Goal: Task Accomplishment & Management: Manage account settings

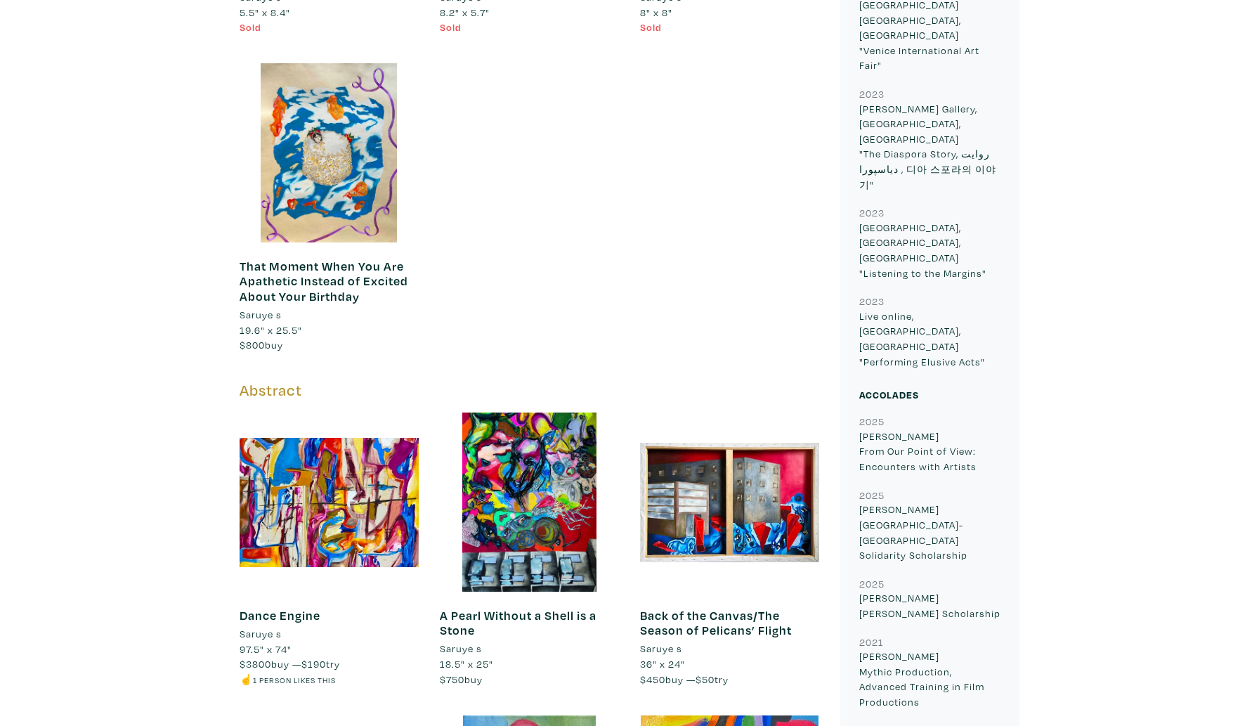
scroll to position [1318, 0]
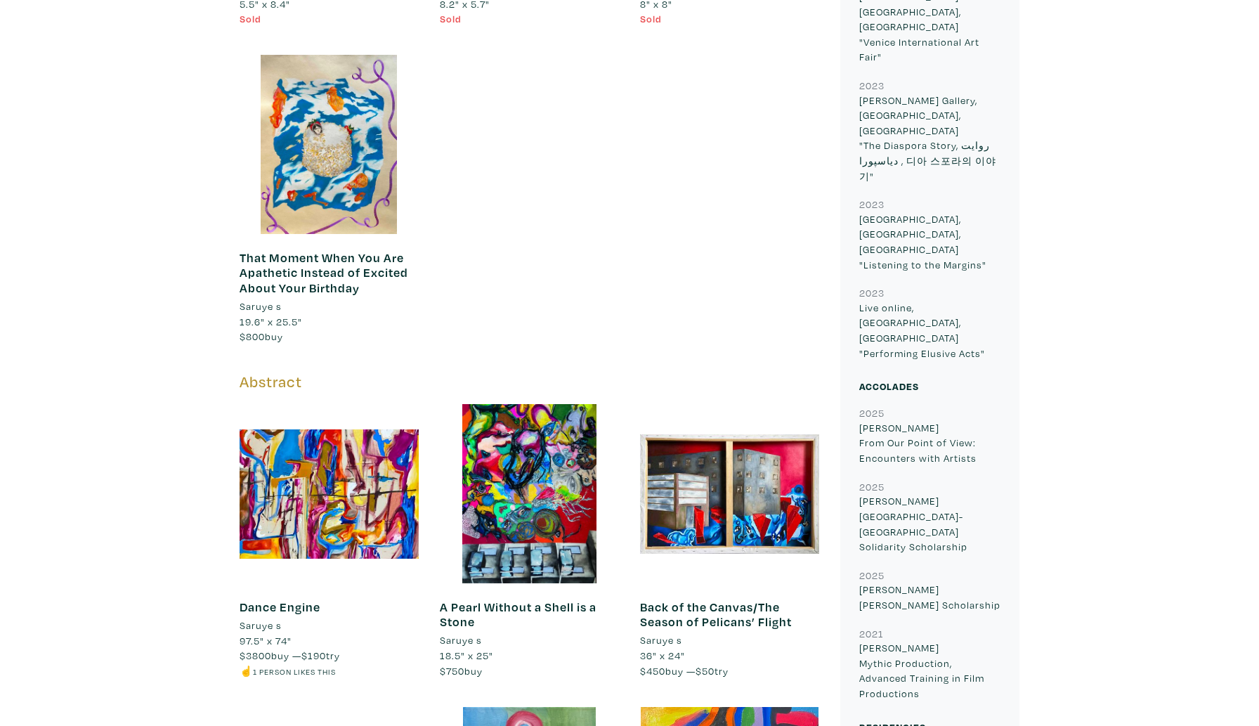
drag, startPoint x: 901, startPoint y: 540, endPoint x: 854, endPoint y: 514, distance: 52.8
copy p "Toronto Island Gibraltar Point Centre for the Arts"
drag, startPoint x: 901, startPoint y: 541, endPoint x: 856, endPoint y: 528, distance: 47.6
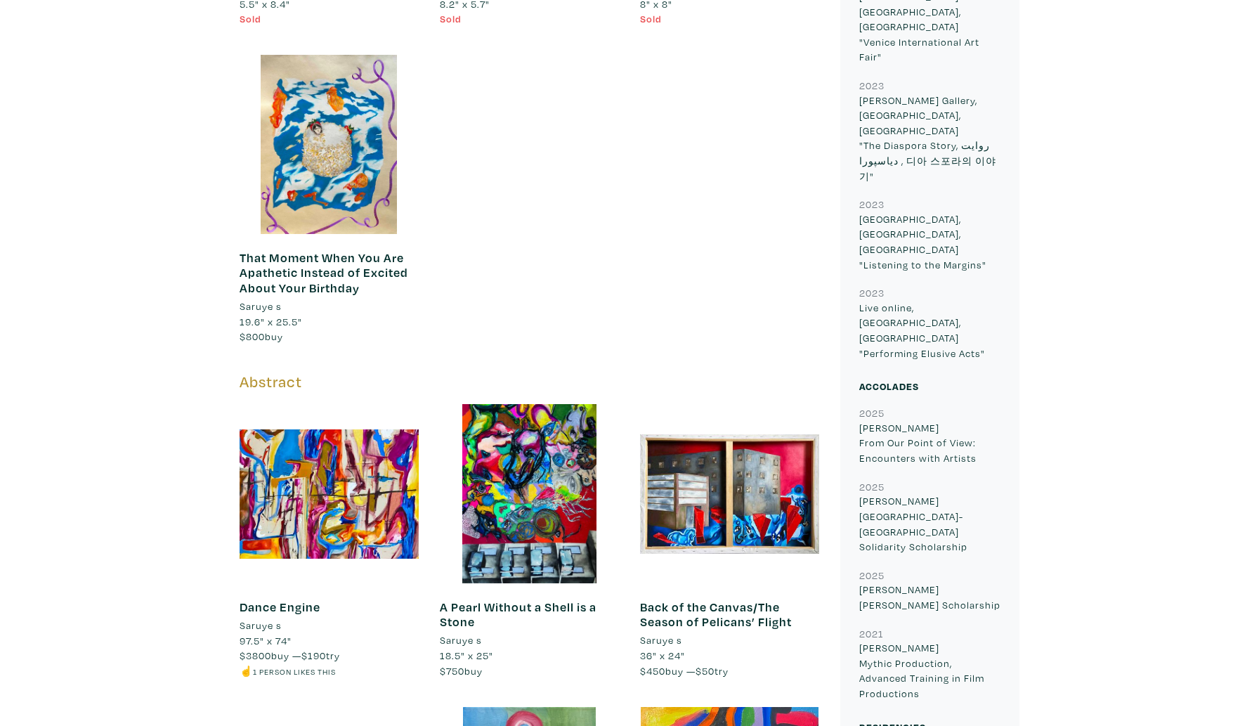
copy p "Gibraltar Point Centre for the Arts"
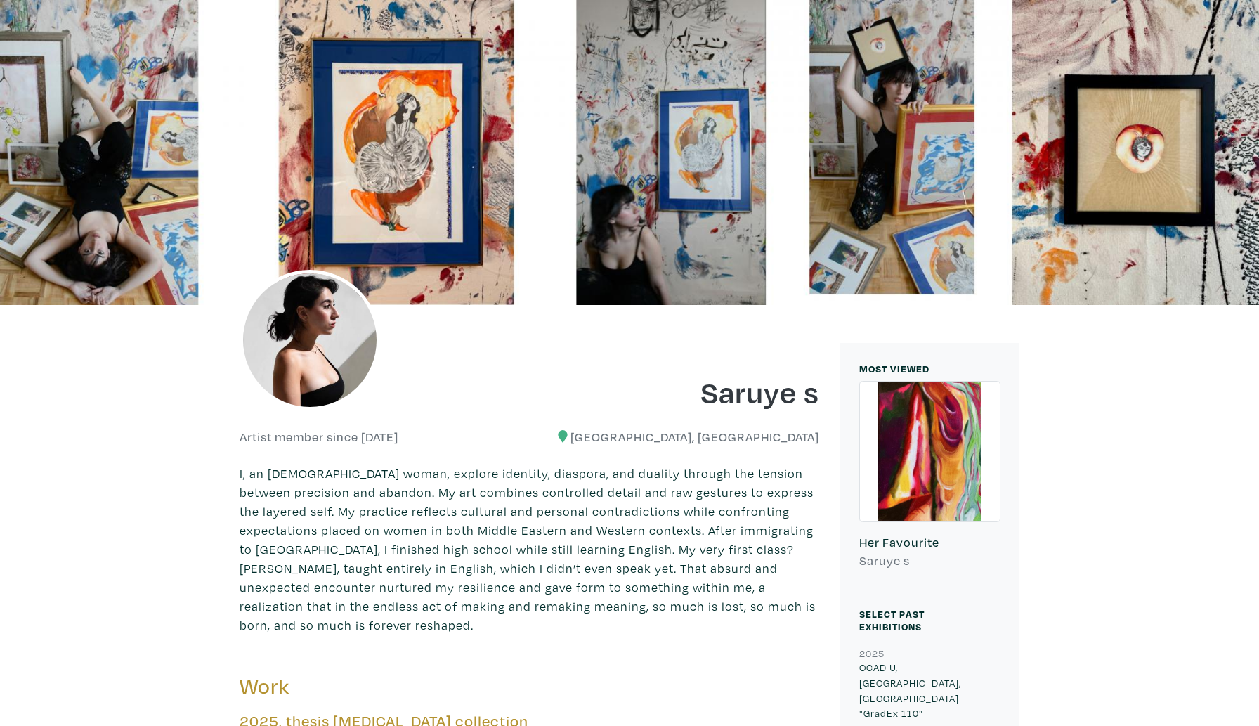
scroll to position [0, 0]
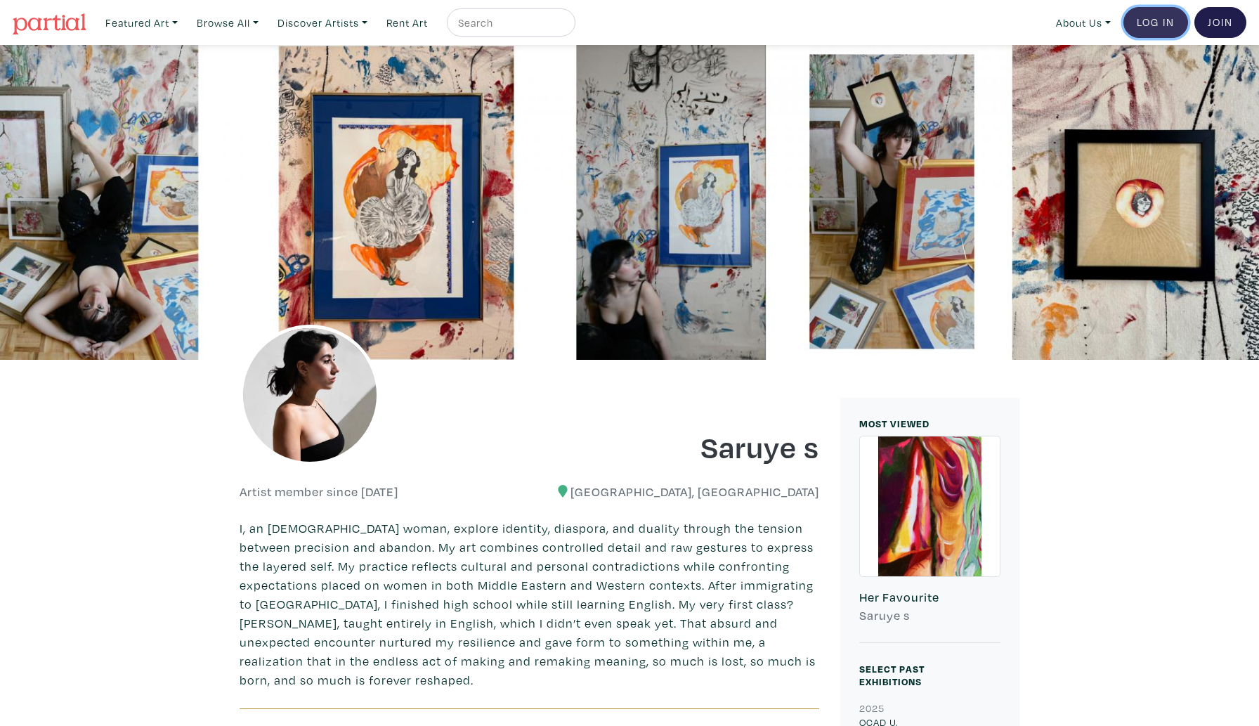
click at [1149, 29] on link "Log In" at bounding box center [1155, 22] width 65 height 31
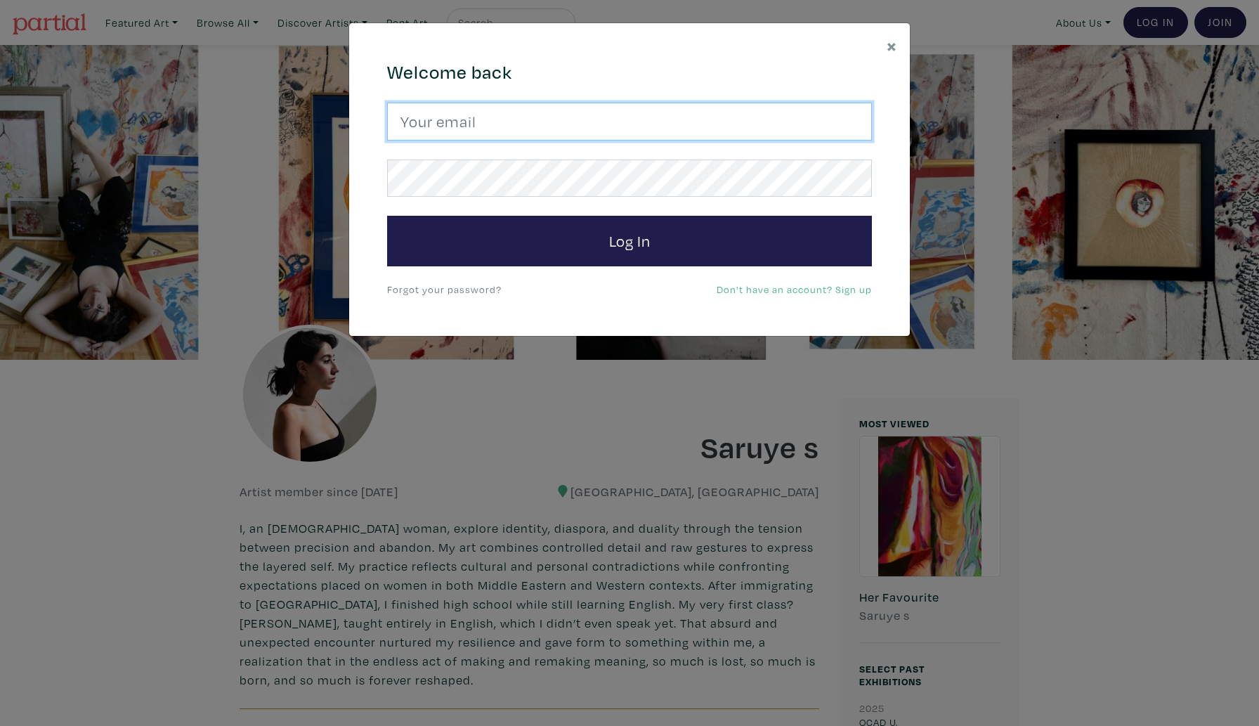
click at [724, 115] on input "email" at bounding box center [629, 122] width 485 height 38
type input "saruyeofficial@gmail.com"
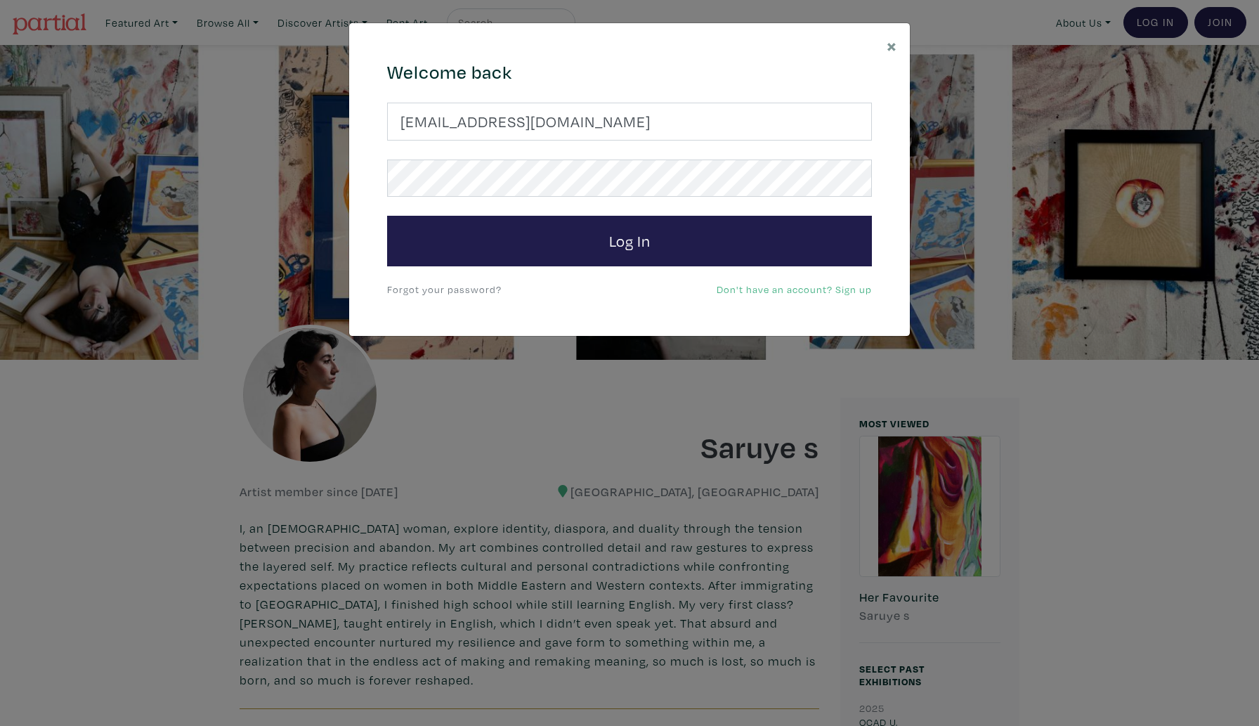
click at [473, 287] on link "Forgot your password?" at bounding box center [444, 288] width 115 height 13
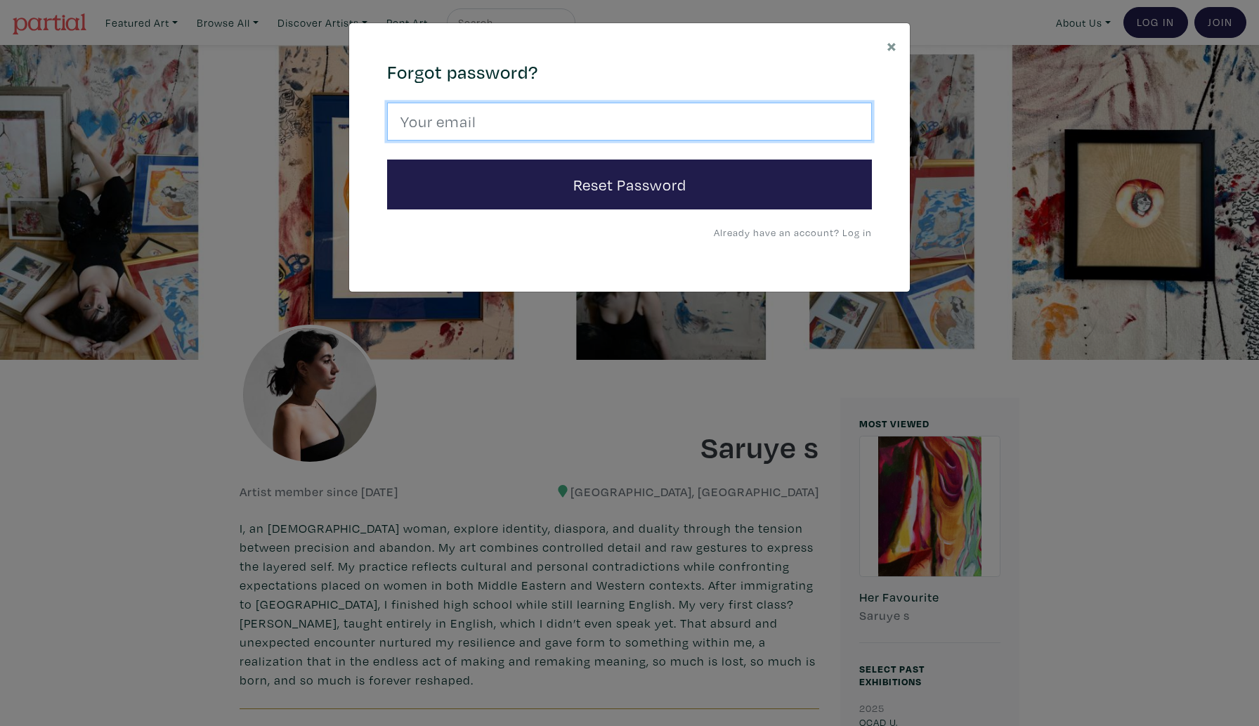
click at [479, 129] on input "email" at bounding box center [629, 122] width 485 height 38
type input "saruyeofficial@gmail.com"
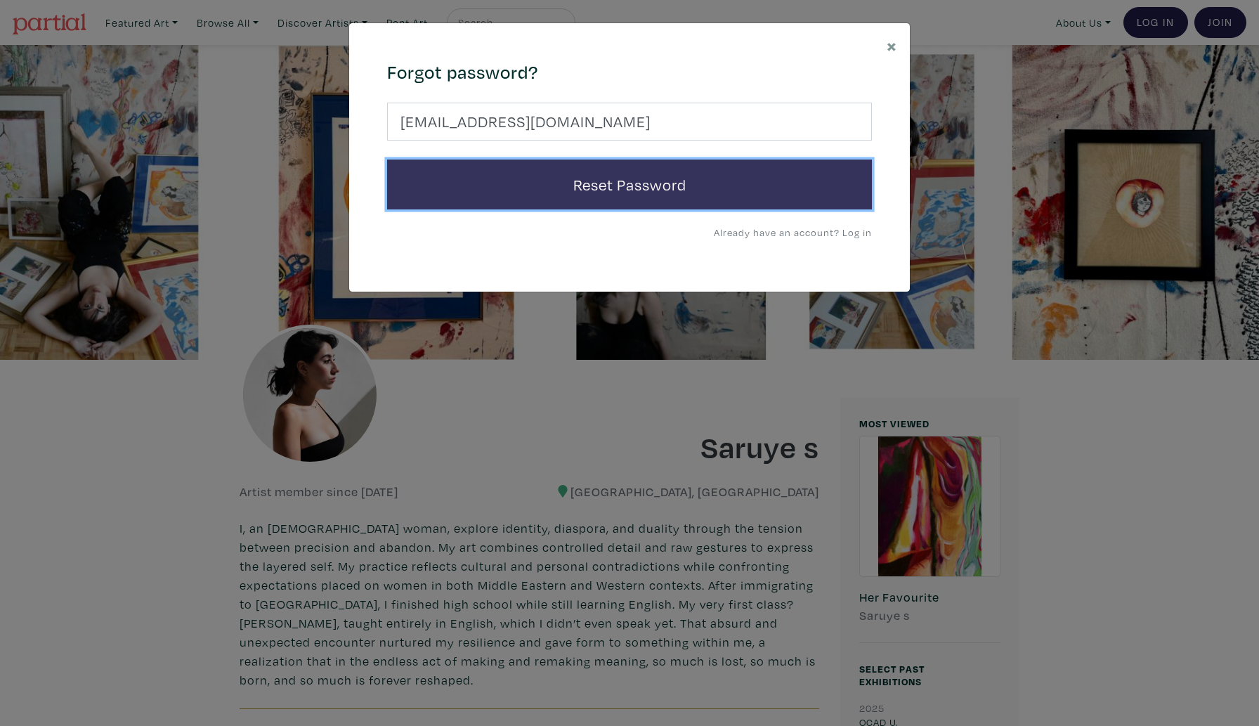
click at [487, 188] on button "Reset Password" at bounding box center [629, 184] width 485 height 51
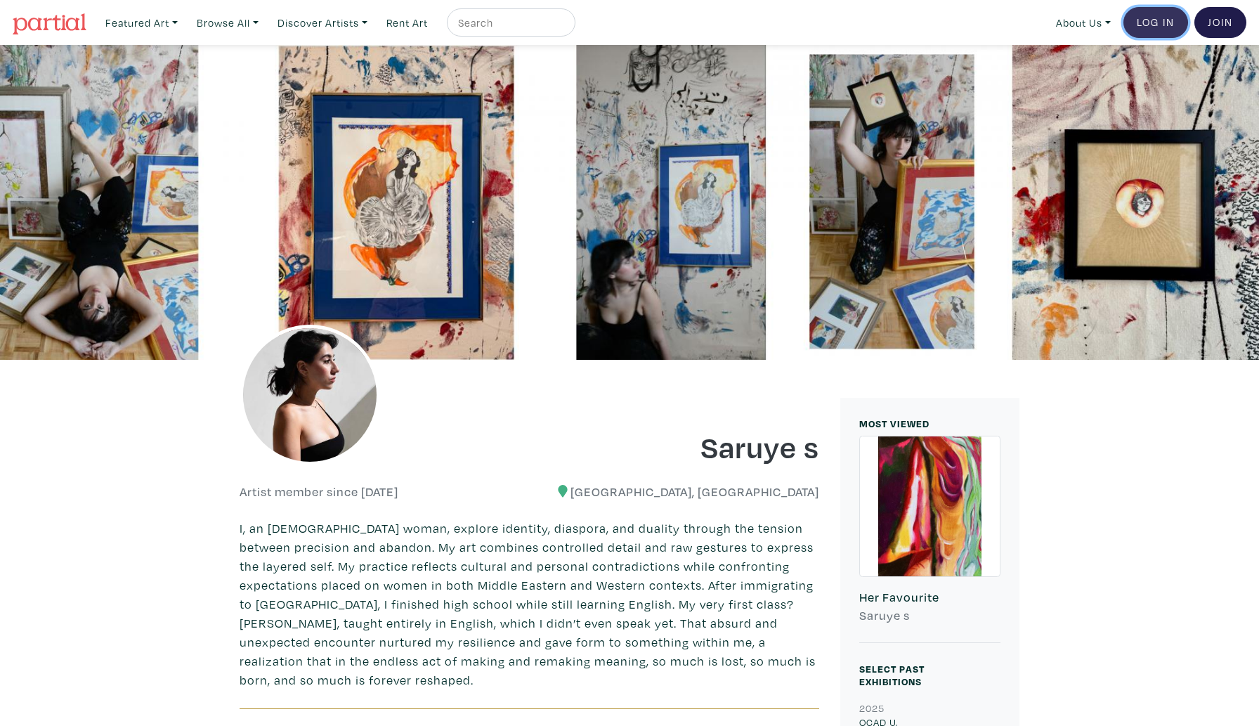
click at [1173, 23] on link "Log In" at bounding box center [1155, 22] width 65 height 31
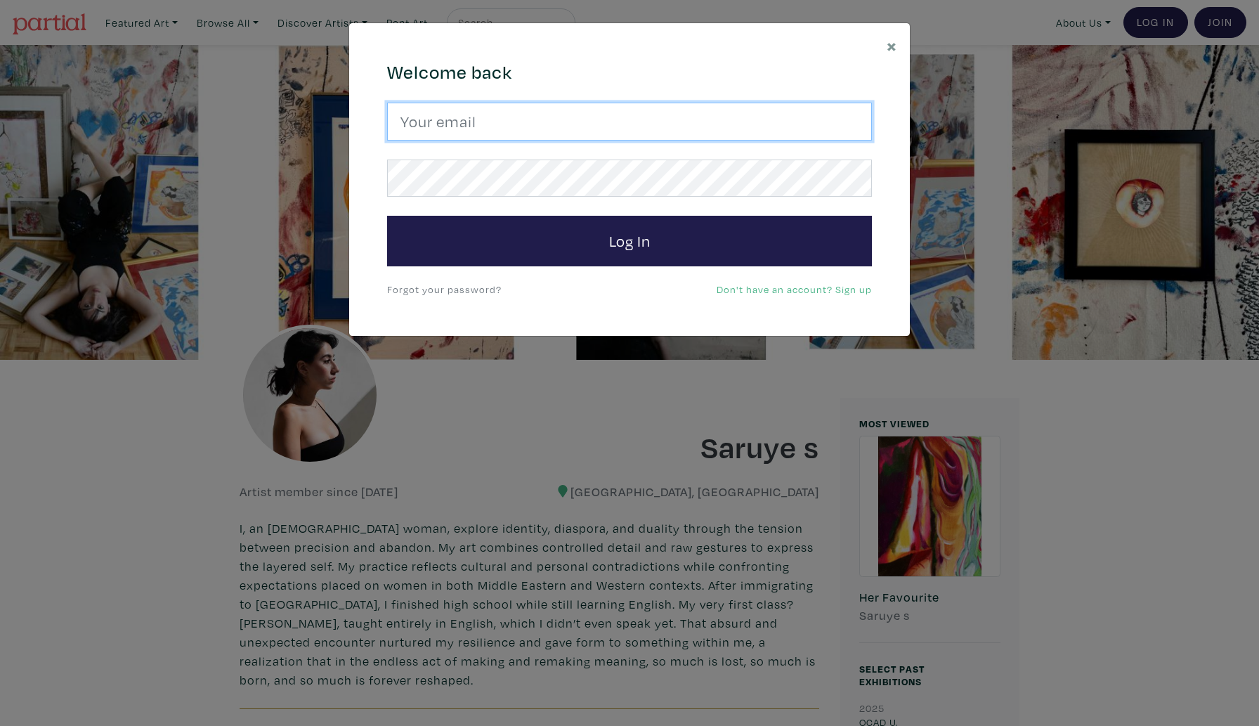
click at [605, 118] on input "email" at bounding box center [629, 122] width 485 height 38
drag, startPoint x: 559, startPoint y: 133, endPoint x: 410, endPoint y: 127, distance: 149.8
click at [410, 127] on input "ssaruye@ocadu.ca" at bounding box center [629, 122] width 485 height 38
type input "s"
click at [436, 126] on input "email" at bounding box center [629, 122] width 485 height 38
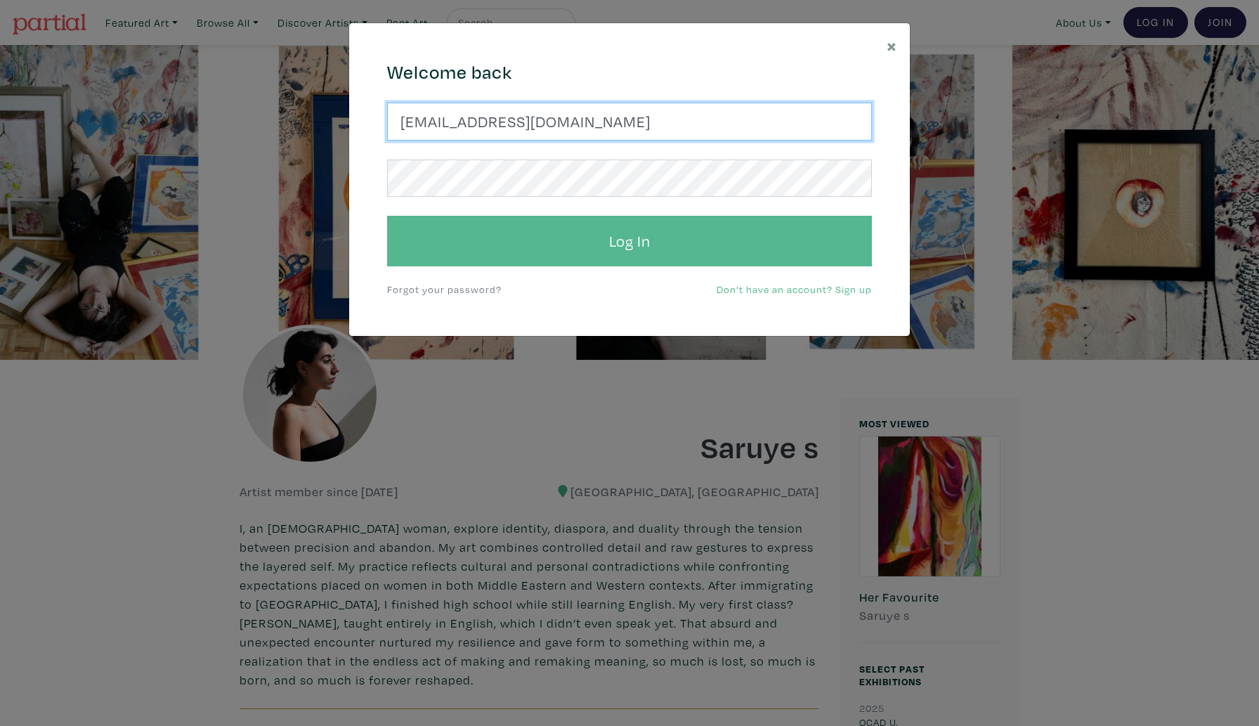
type input "saruyeofficial@gmail.com"
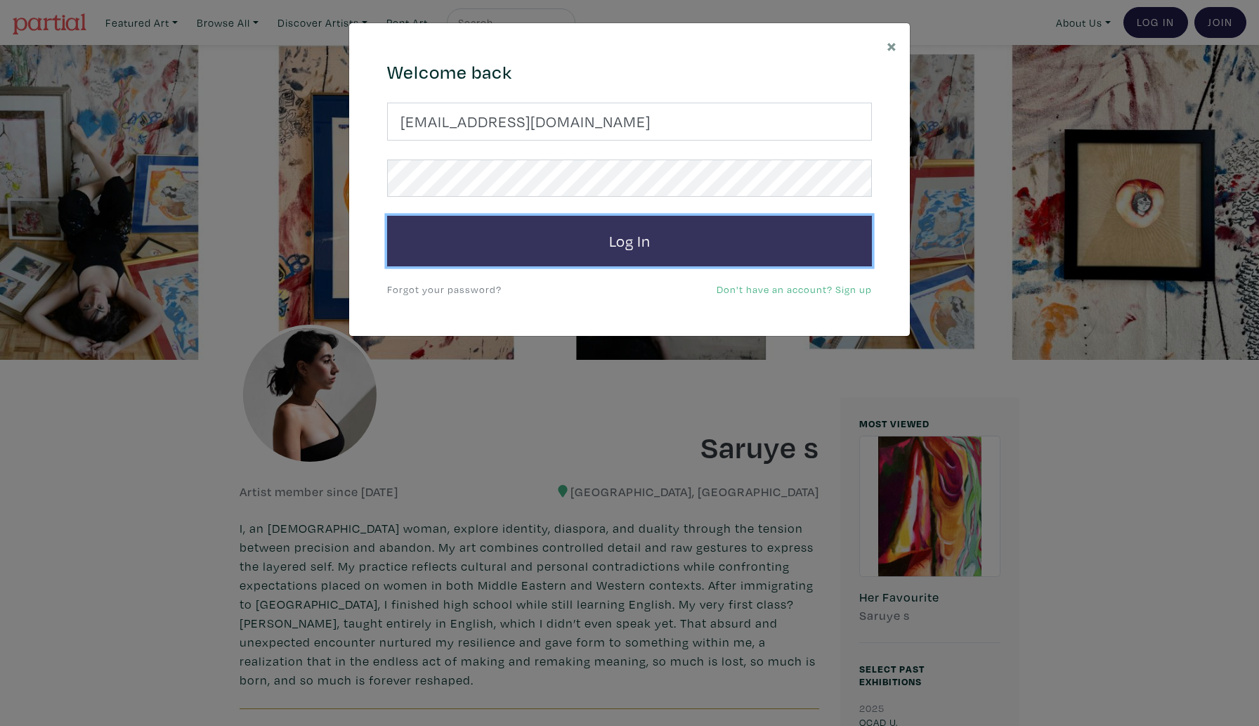
click at [504, 252] on button "Log In" at bounding box center [629, 241] width 485 height 51
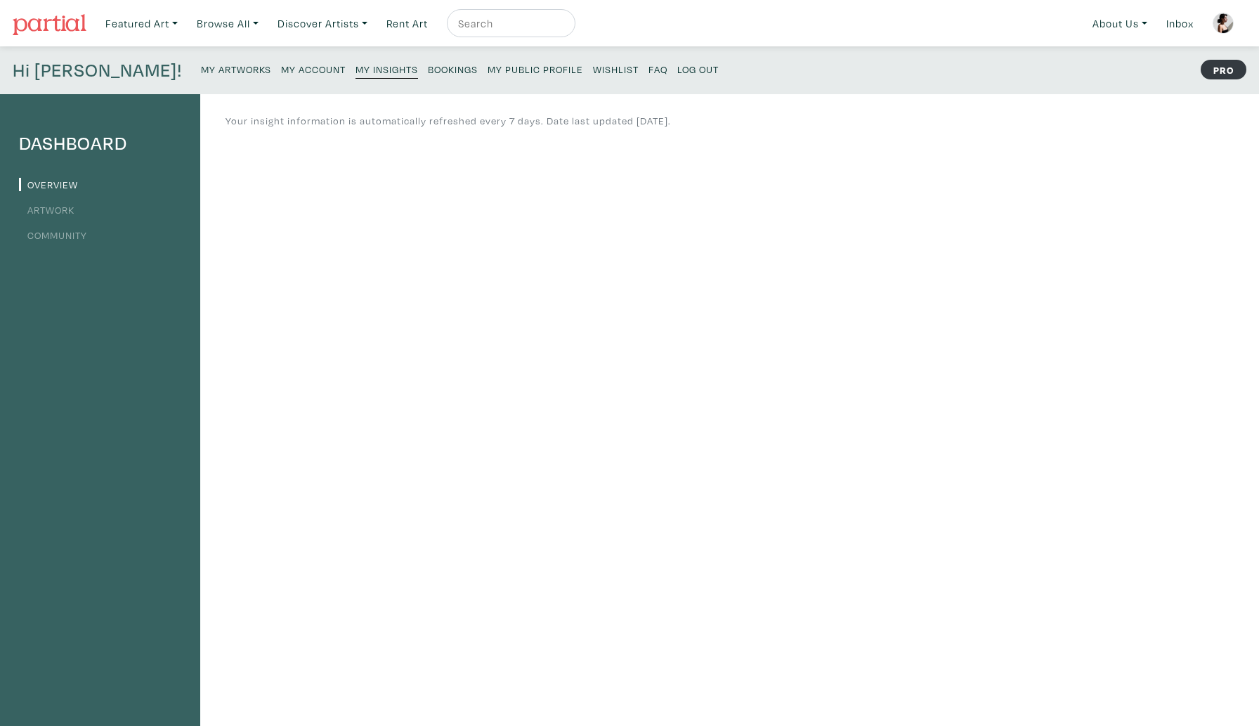
click at [281, 64] on small "My Account" at bounding box center [313, 69] width 65 height 13
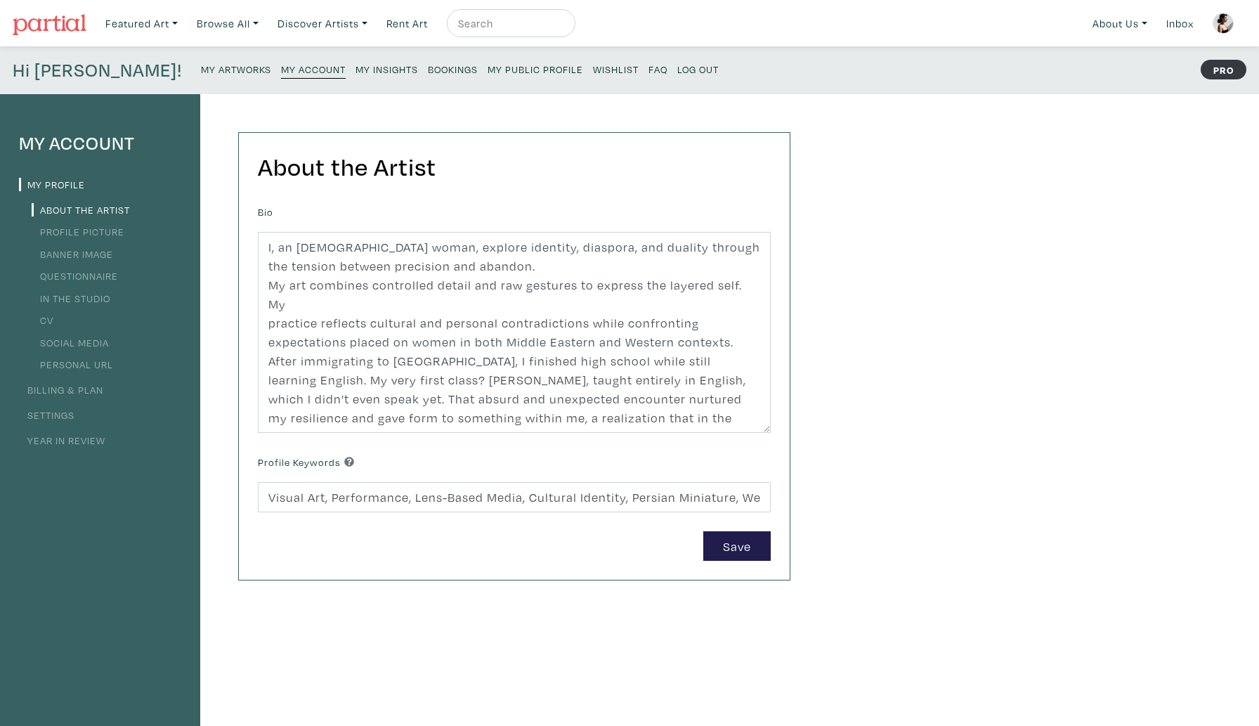
click at [57, 386] on link "Billing & Plan" at bounding box center [61, 389] width 84 height 13
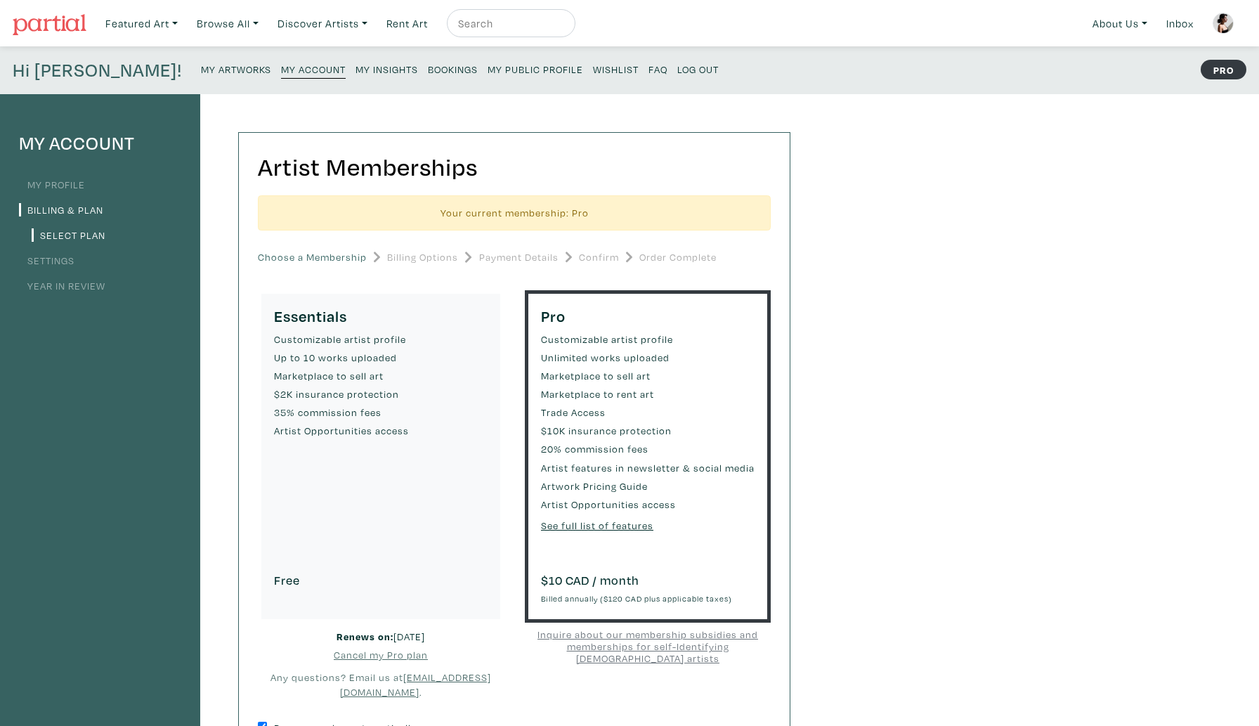
click at [83, 290] on link "Year in Review" at bounding box center [62, 285] width 86 height 13
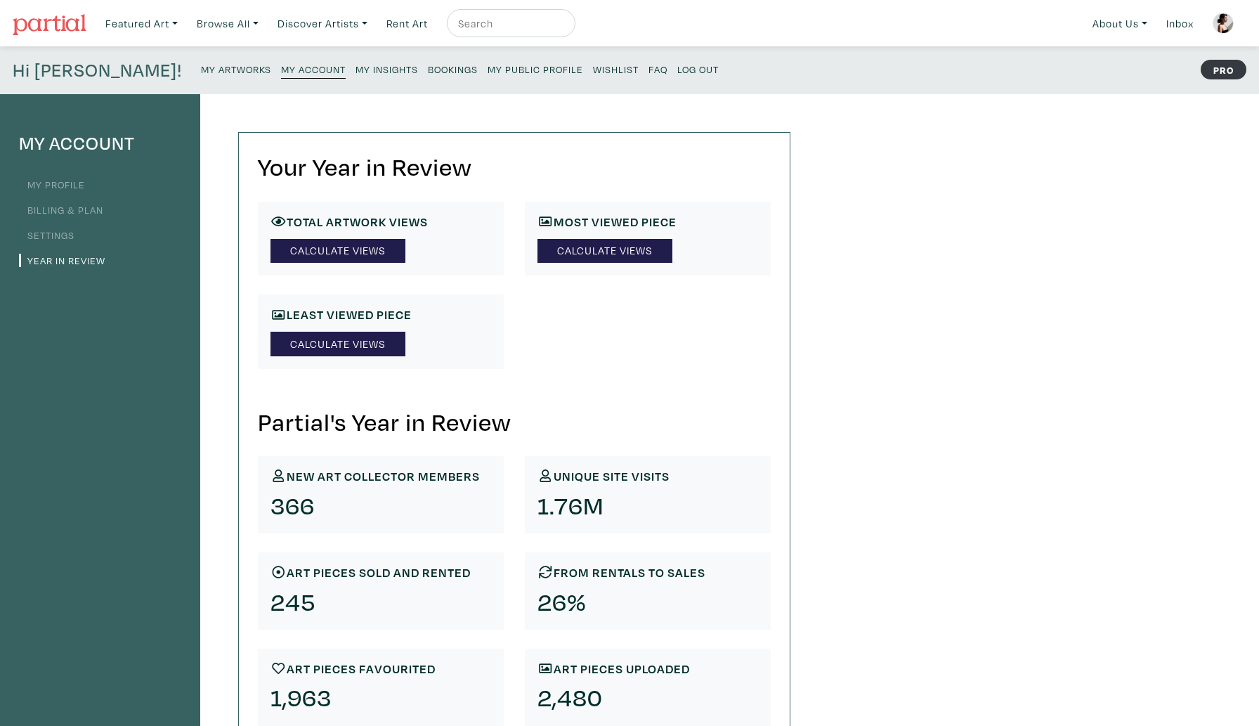
click at [47, 239] on link "Settings" at bounding box center [47, 234] width 56 height 13
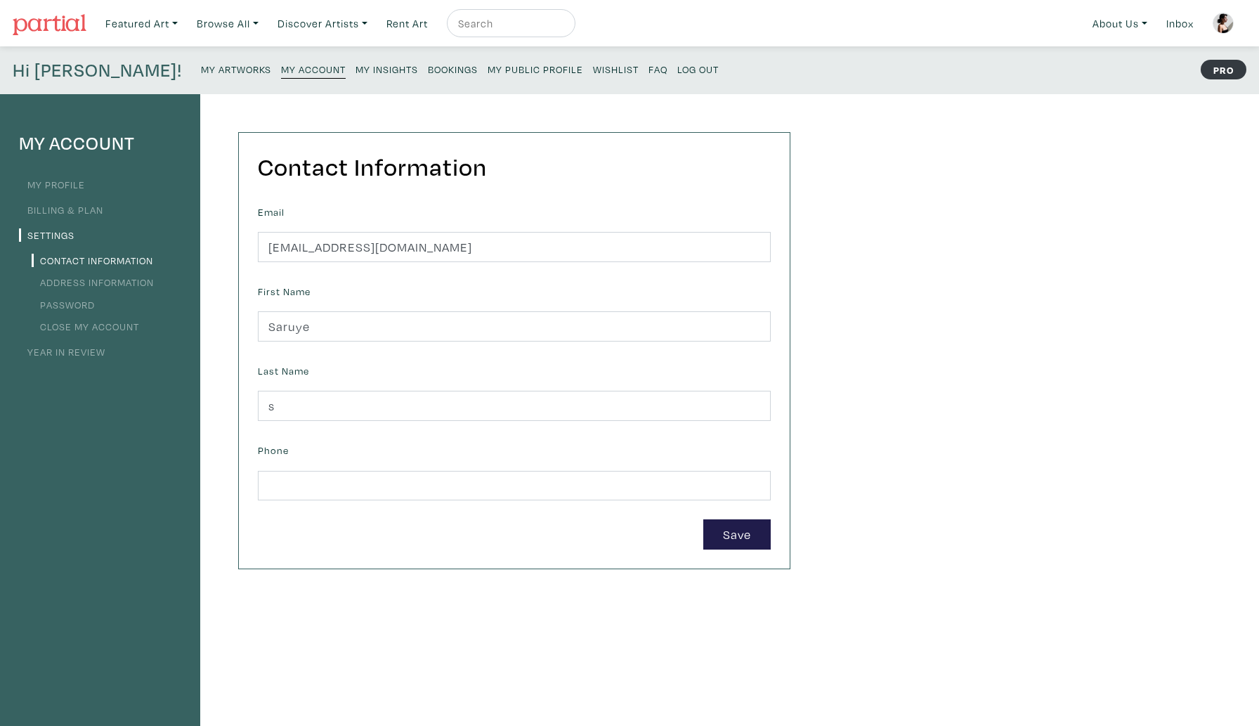
click at [54, 210] on link "Billing & Plan" at bounding box center [61, 209] width 84 height 13
